Goal: Communication & Community: Answer question/provide support

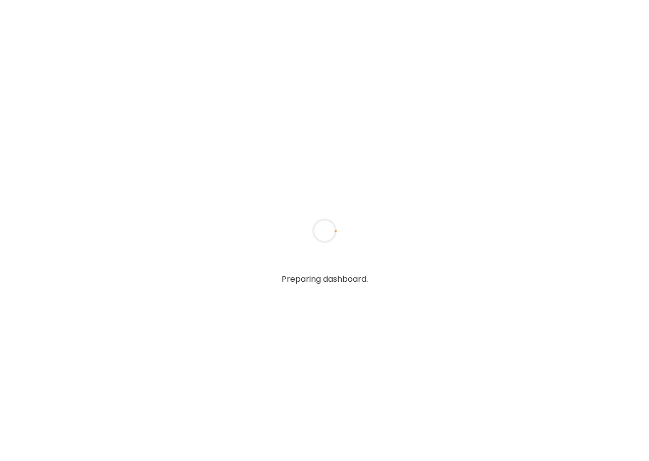
type textarea "**********"
type input "**********"
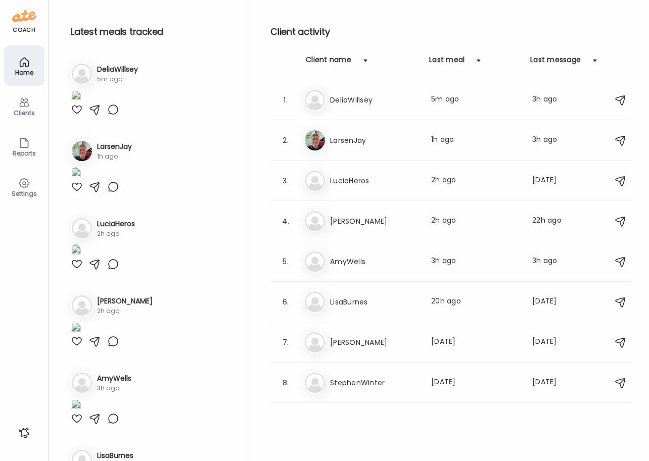
type input "**********"
click at [81, 104] on img at bounding box center [76, 97] width 10 height 14
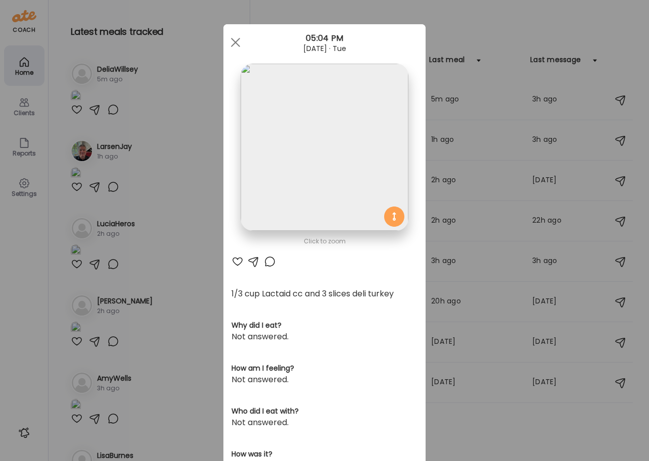
click at [235, 260] on div at bounding box center [237, 262] width 12 height 12
click at [230, 39] on div at bounding box center [235, 42] width 20 height 20
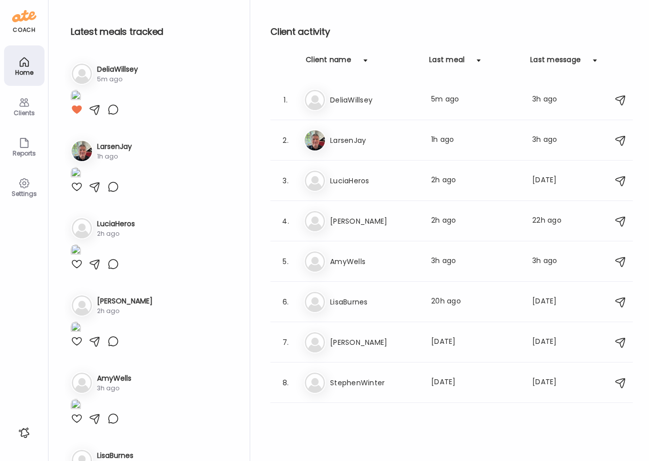
click at [22, 106] on icon at bounding box center [24, 102] width 12 height 12
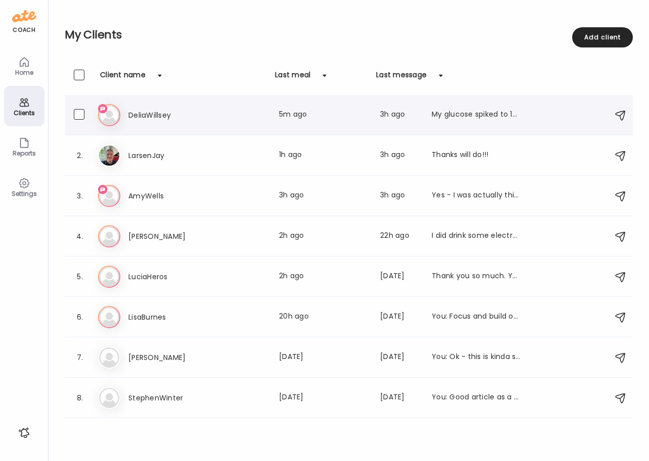
click at [138, 119] on h3 "DeliaWillsey" at bounding box center [172, 115] width 89 height 12
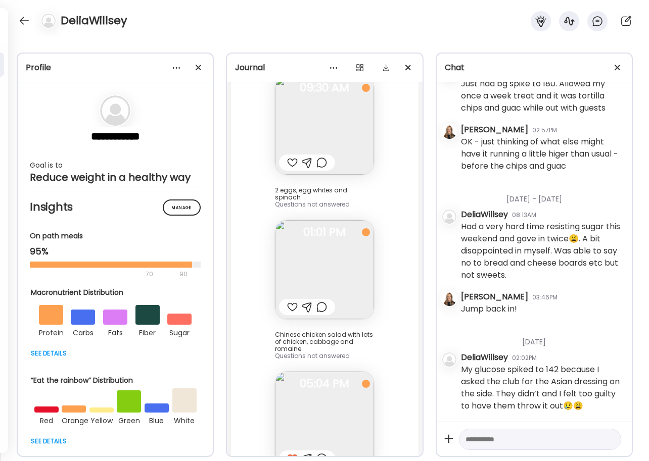
scroll to position [13316, 0]
click at [495, 443] on textarea at bounding box center [530, 439] width 131 height 12
type textarea "*"
type textarea "**********"
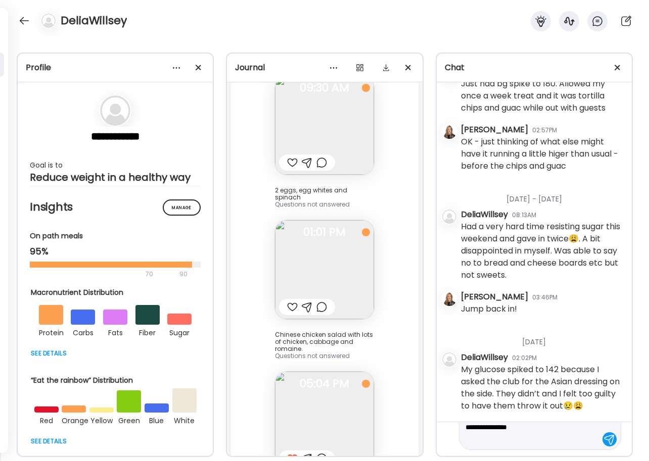
click at [603, 438] on div at bounding box center [609, 439] width 14 height 14
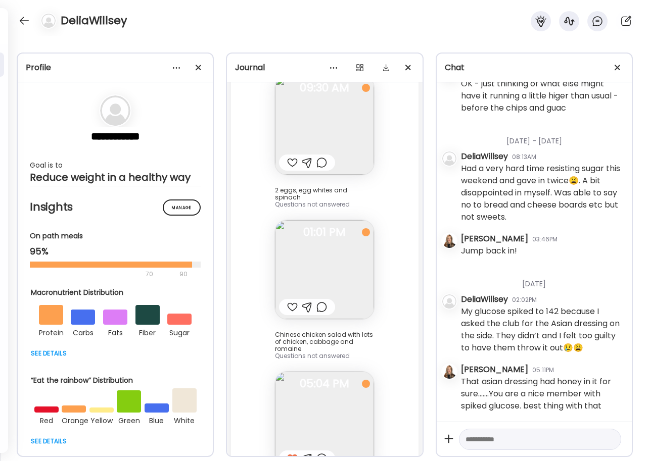
scroll to position [13374, 0]
click at [603, 438] on div at bounding box center [540, 440] width 162 height 22
click at [524, 438] on textarea at bounding box center [530, 439] width 131 height 12
type textarea "**********"
click at [606, 441] on div at bounding box center [609, 439] width 14 height 14
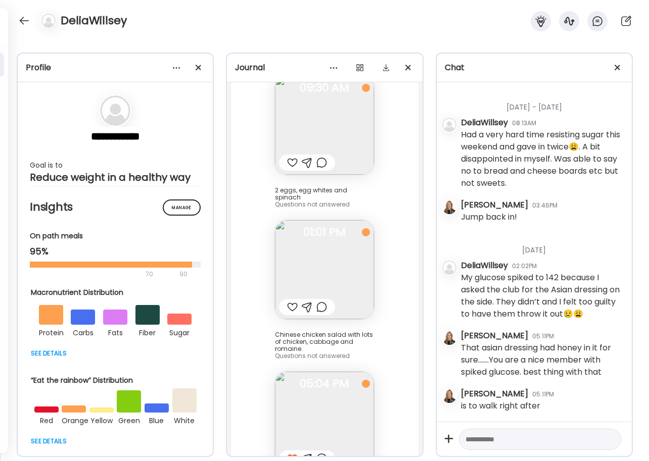
scroll to position [13408, 0]
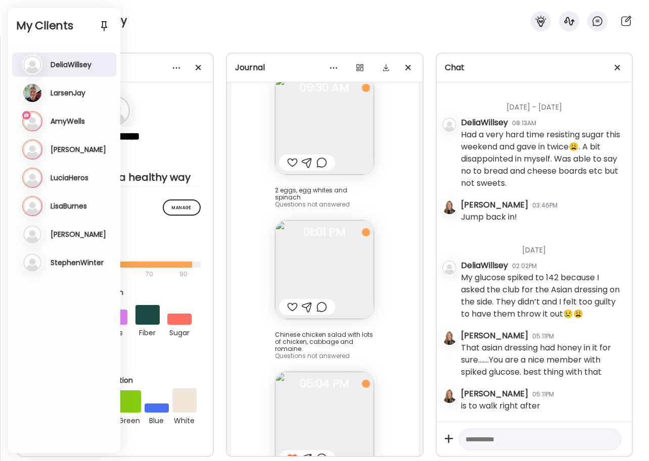
click at [63, 123] on h3 "AmyWells" at bounding box center [68, 121] width 34 height 9
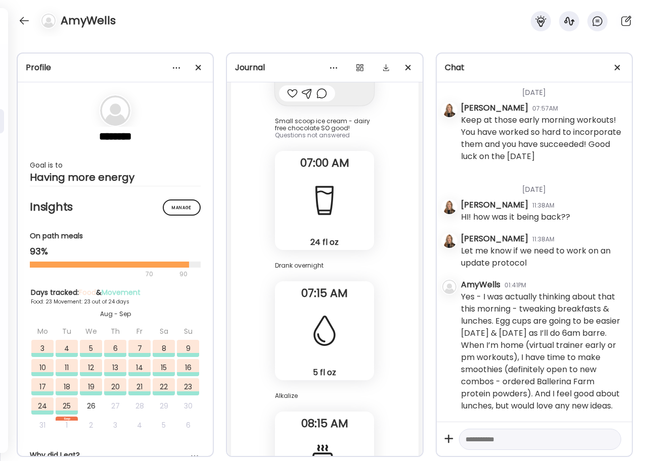
scroll to position [59083, 0]
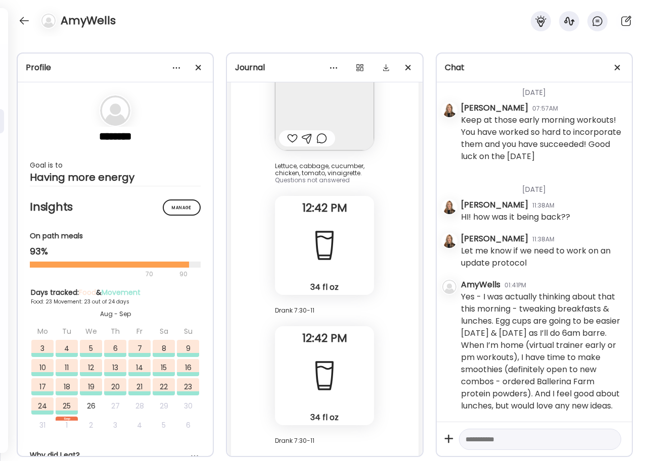
click at [501, 441] on textarea at bounding box center [530, 439] width 131 height 12
type textarea "**********"
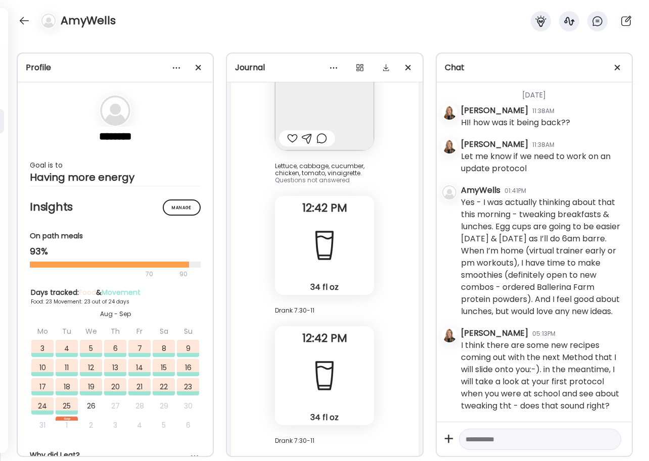
scroll to position [49939, 0]
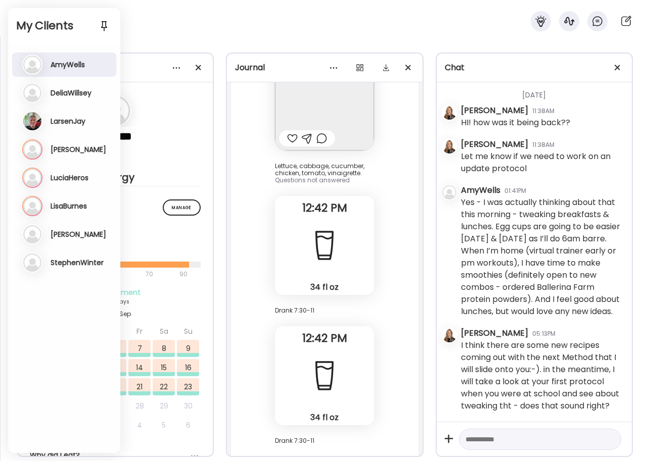
click at [60, 152] on h3 "[PERSON_NAME]" at bounding box center [79, 149] width 56 height 9
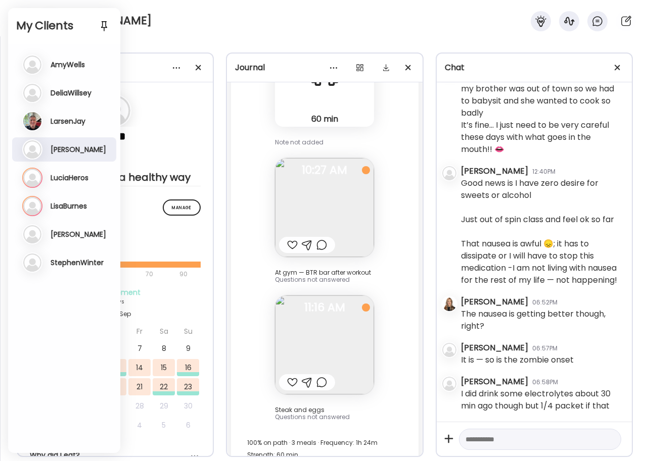
scroll to position [1868, 0]
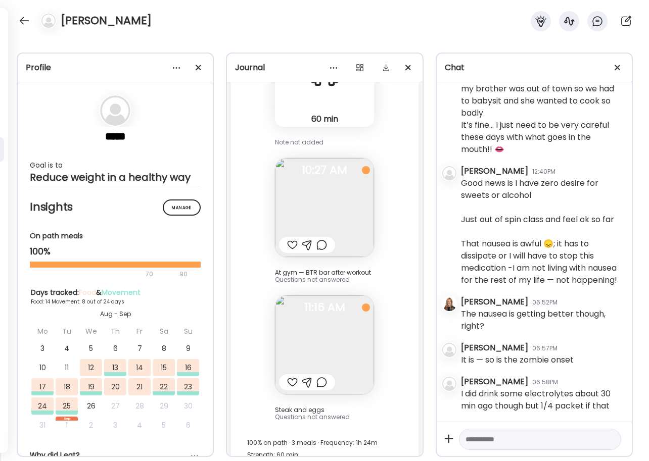
click at [288, 376] on div at bounding box center [292, 382] width 11 height 12
click at [329, 166] on span "10:27 AM" at bounding box center [324, 170] width 99 height 9
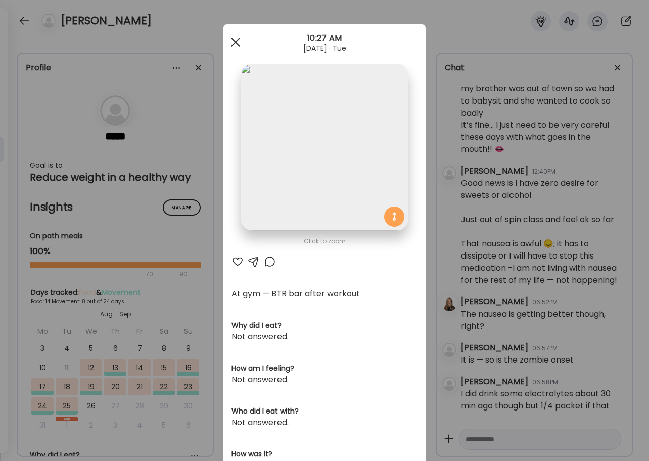
click at [234, 42] on div at bounding box center [235, 42] width 20 height 20
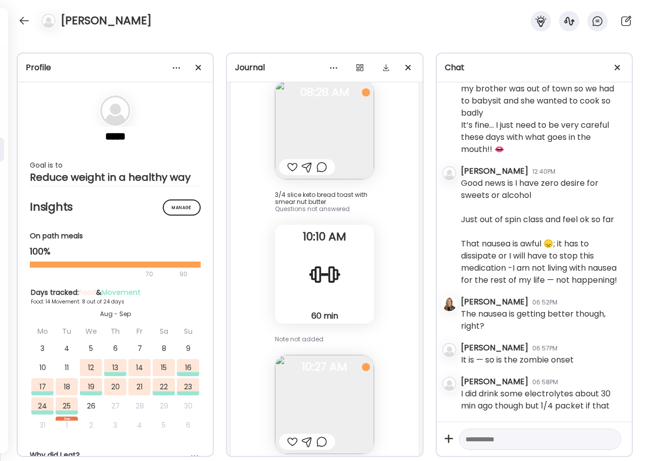
scroll to position [12631, 0]
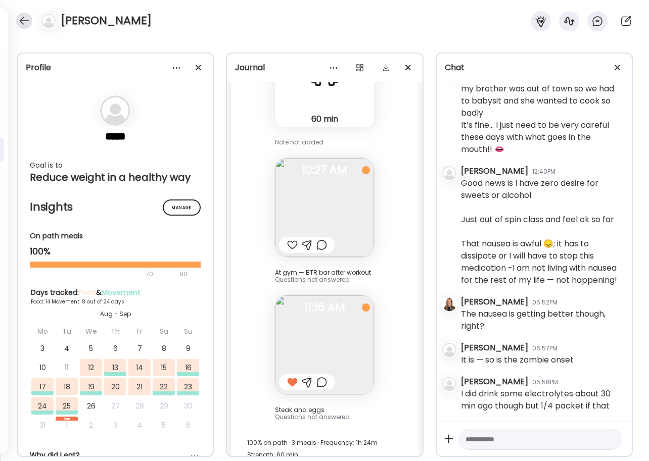
click at [25, 19] on div at bounding box center [24, 21] width 16 height 16
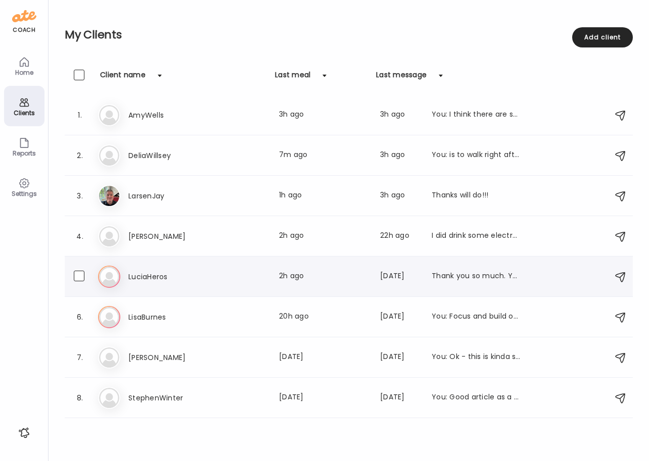
click at [140, 278] on h3 "LuciaHeros" at bounding box center [172, 277] width 89 height 12
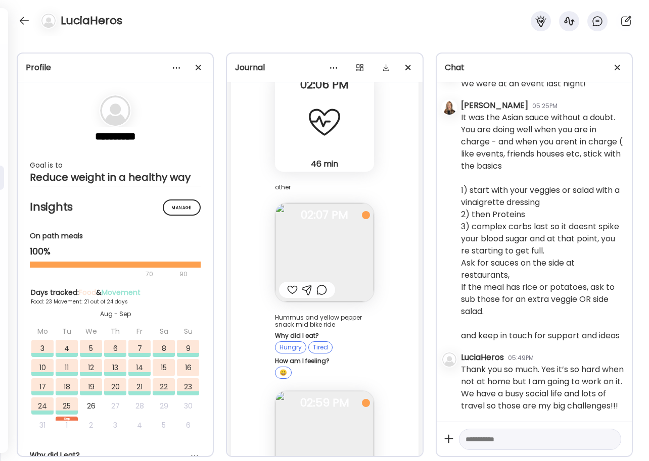
scroll to position [9120, 0]
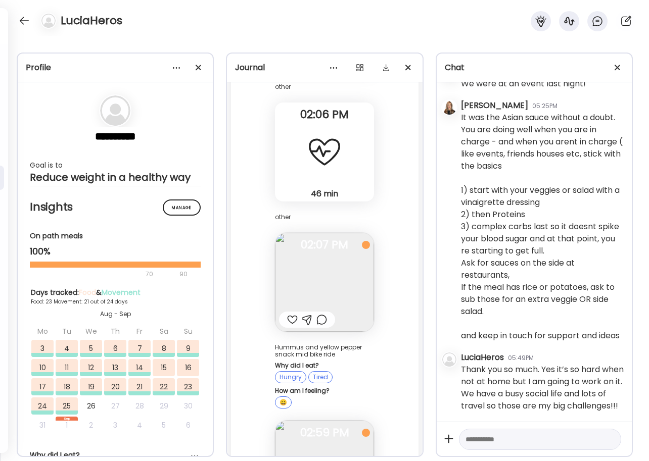
scroll to position [48446, 0]
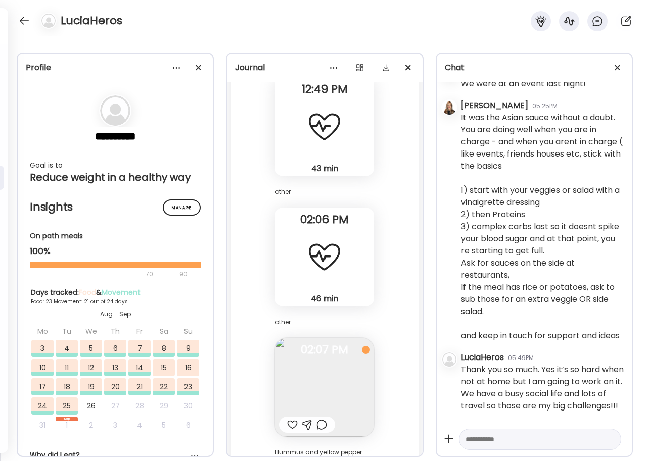
click at [313, 338] on img at bounding box center [324, 387] width 99 height 99
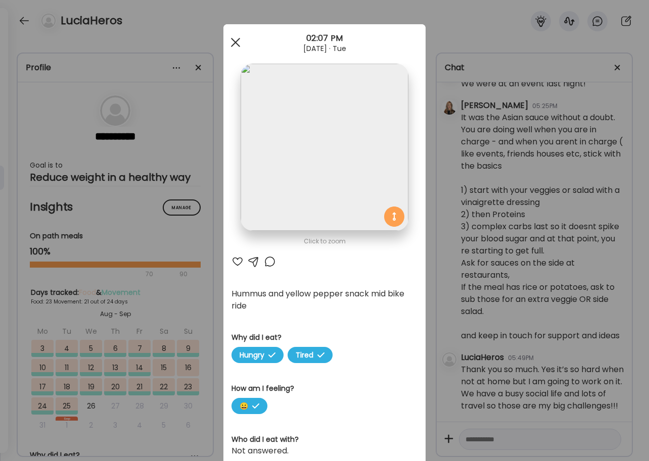
click at [229, 41] on div at bounding box center [235, 42] width 20 height 20
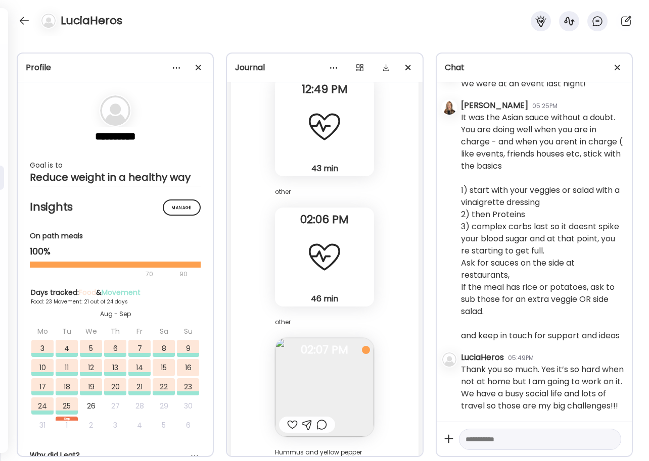
click at [288, 419] on div at bounding box center [292, 425] width 11 height 12
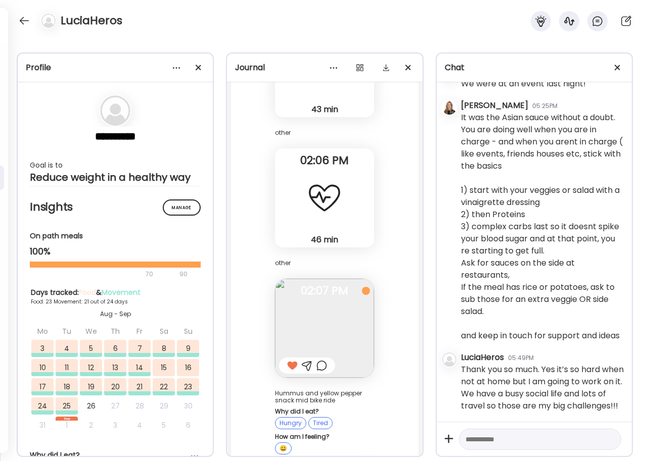
scroll to position [48581, 0]
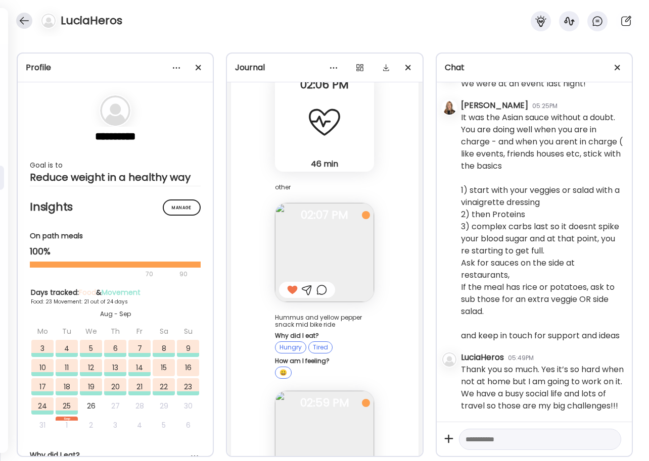
click at [27, 23] on div at bounding box center [24, 21] width 16 height 16
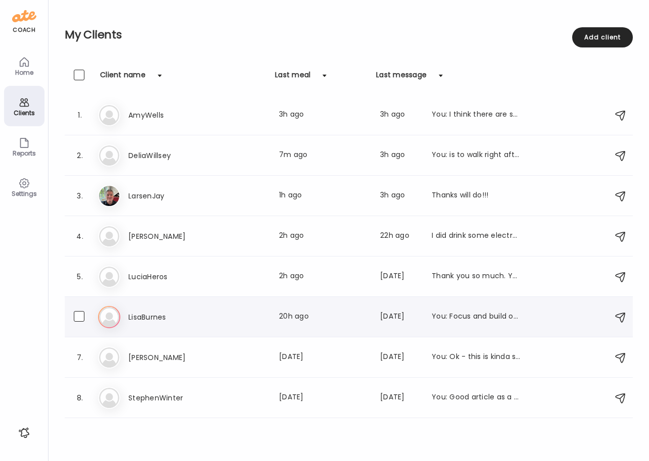
click at [155, 318] on h3 "LisaBurnes" at bounding box center [172, 317] width 89 height 12
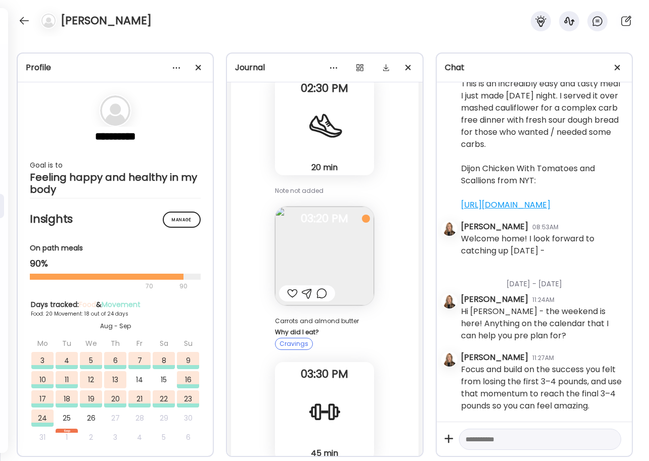
scroll to position [26739, 0]
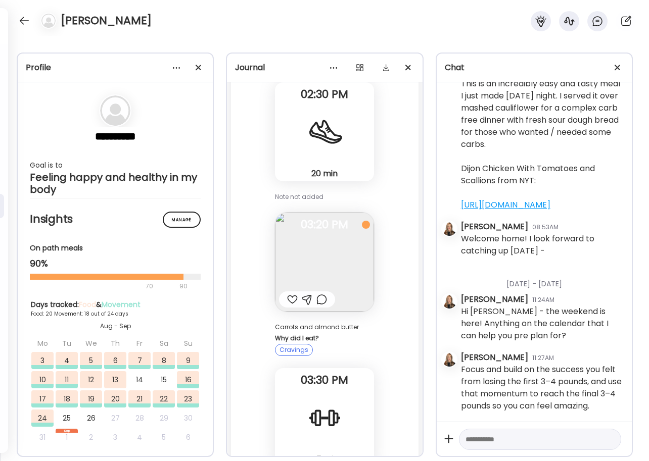
click at [288, 293] on div at bounding box center [292, 299] width 11 height 12
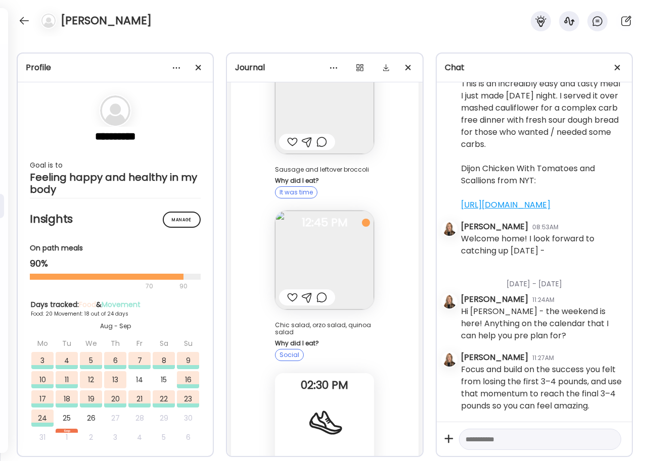
scroll to position [26448, 0]
click at [337, 212] on img at bounding box center [324, 261] width 99 height 99
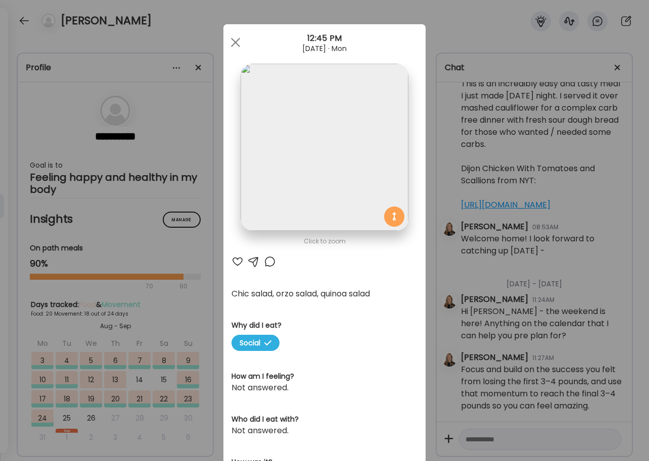
click at [252, 260] on div at bounding box center [253, 262] width 12 height 12
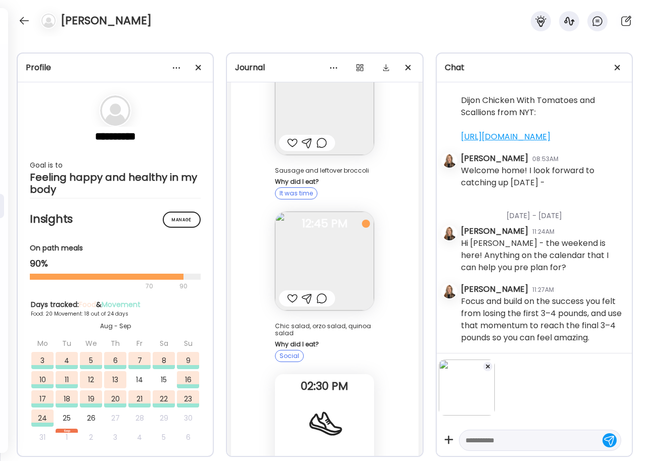
scroll to position [1756, 0]
click at [482, 440] on textarea at bounding box center [530, 440] width 131 height 12
type textarea "*"
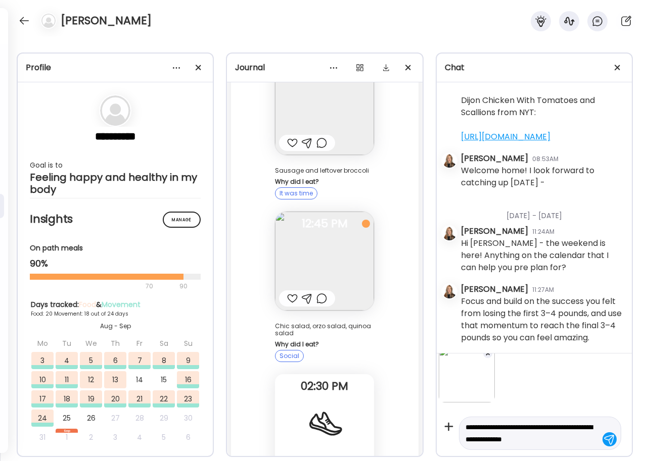
scroll to position [25, 0]
type textarea "**********"
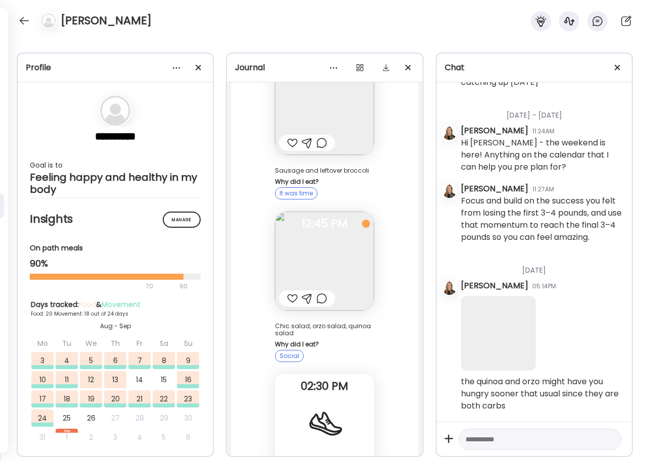
scroll to position [1861, 0]
click at [28, 22] on div at bounding box center [24, 21] width 16 height 16
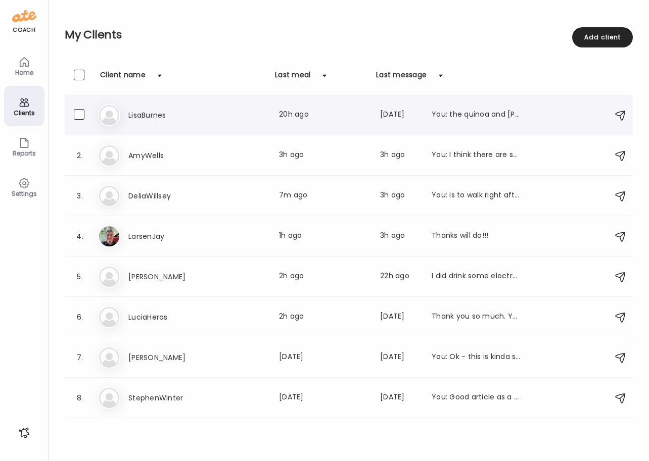
click at [153, 113] on h3 "LisaBurnes" at bounding box center [172, 115] width 89 height 12
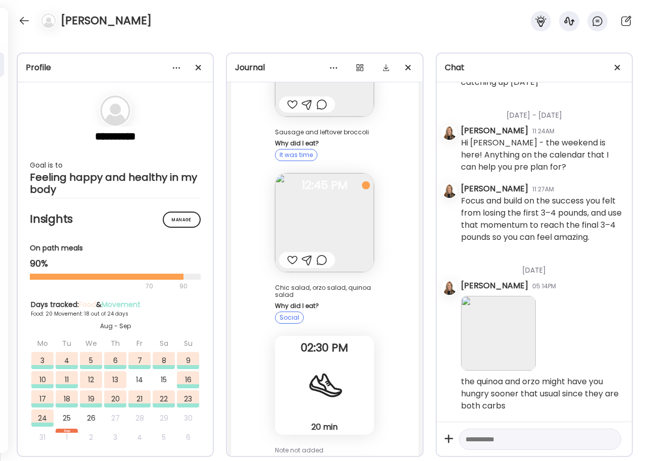
scroll to position [26405, 0]
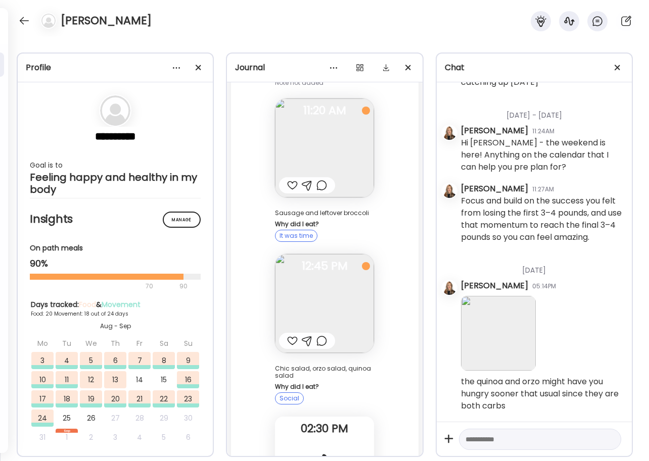
click at [330, 254] on img at bounding box center [324, 303] width 99 height 99
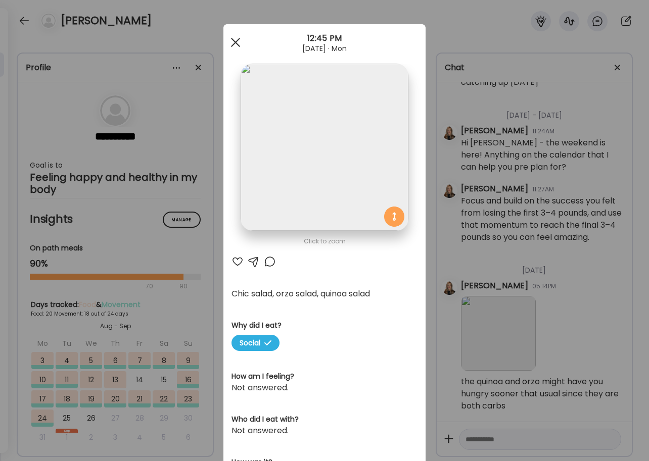
click at [233, 43] on span at bounding box center [235, 42] width 9 height 9
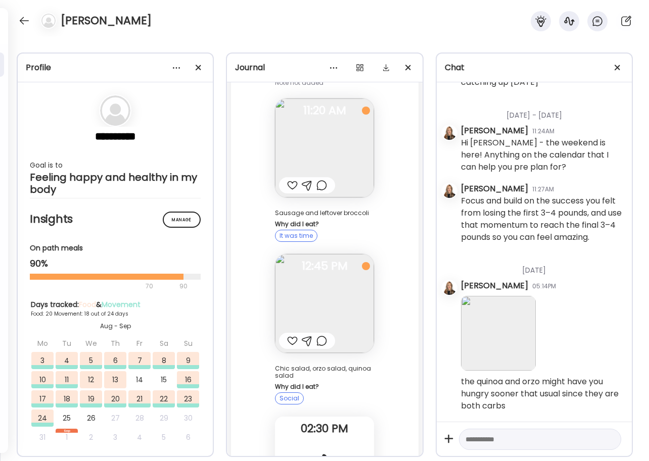
click at [506, 437] on textarea at bounding box center [530, 439] width 131 height 12
drag, startPoint x: 504, startPoint y: 438, endPoint x: 457, endPoint y: 432, distance: 46.9
click at [457, 432] on div "**********" at bounding box center [533, 439] width 195 height 34
type textarea "**********"
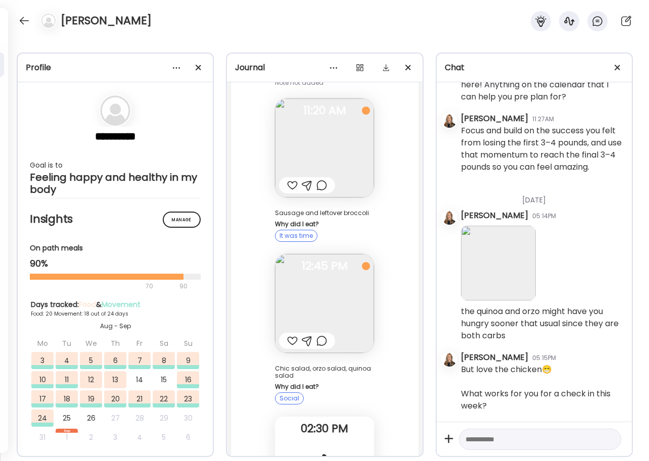
scroll to position [1931, 0]
